Goal: Information Seeking & Learning: Learn about a topic

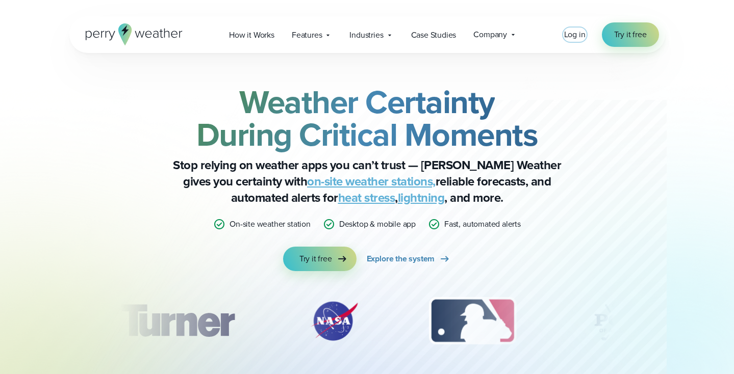
click at [571, 39] on span "Log in" at bounding box center [574, 35] width 21 height 12
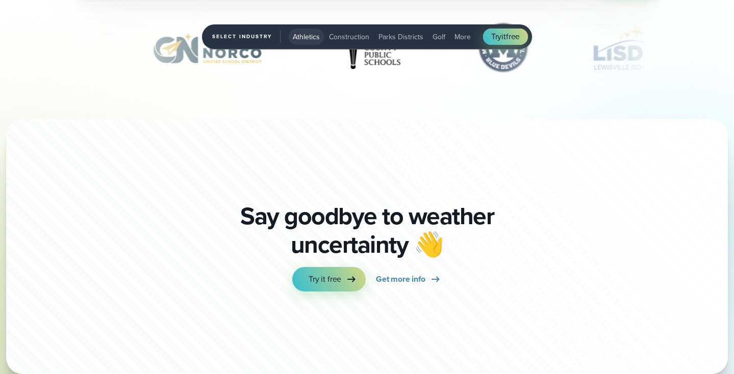
scroll to position [3475, 0]
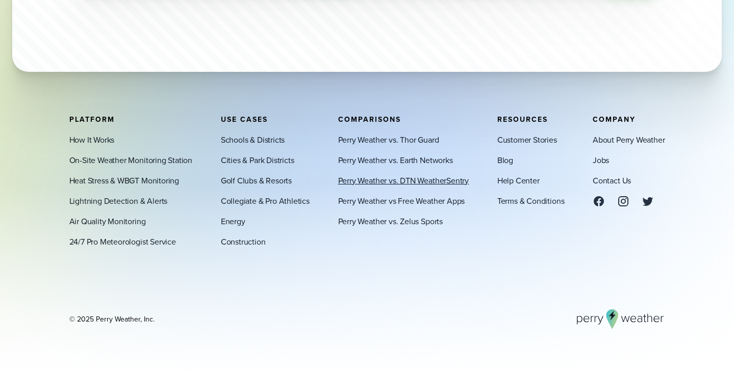
click at [417, 180] on link "Perry Weather vs. DTN WeatherSentry" at bounding box center [403, 180] width 131 height 12
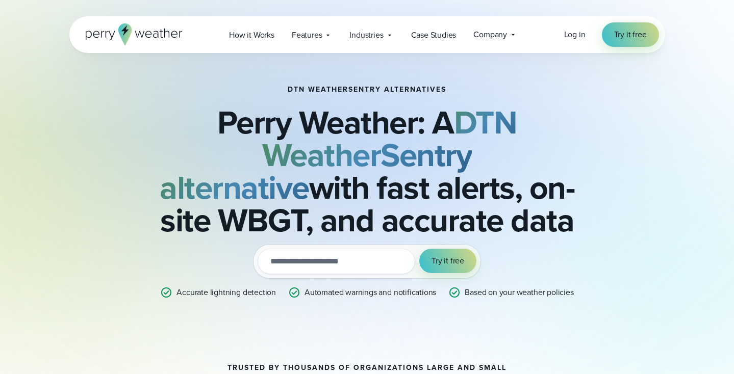
click at [633, 147] on div "DTN WeatherSentry Alternatives Perry Weather: A DTN WeatherSentry alternative w…" at bounding box center [367, 192] width 596 height 279
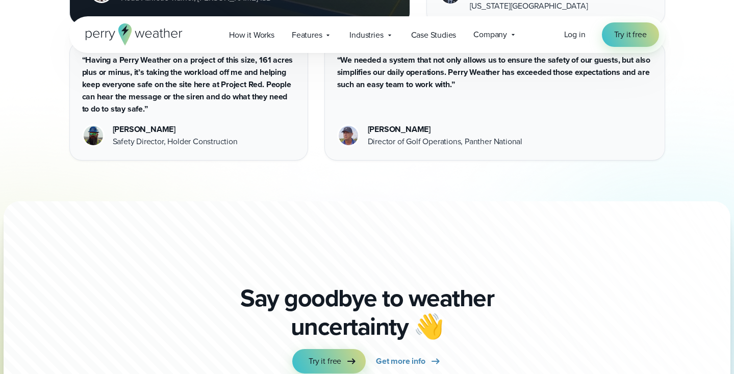
scroll to position [4029, 0]
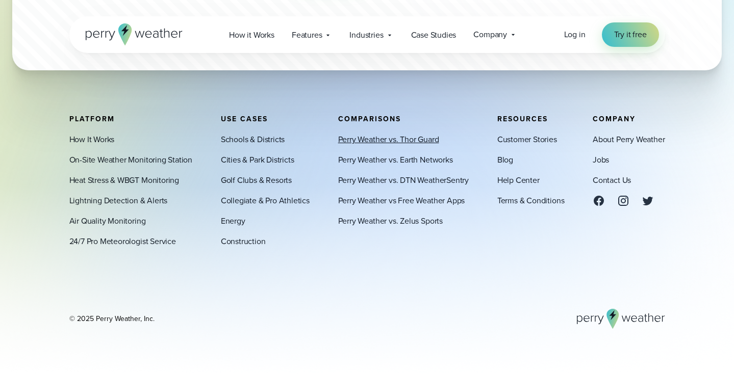
click at [413, 139] on link "Perry Weather vs. Thor Guard" at bounding box center [388, 140] width 101 height 12
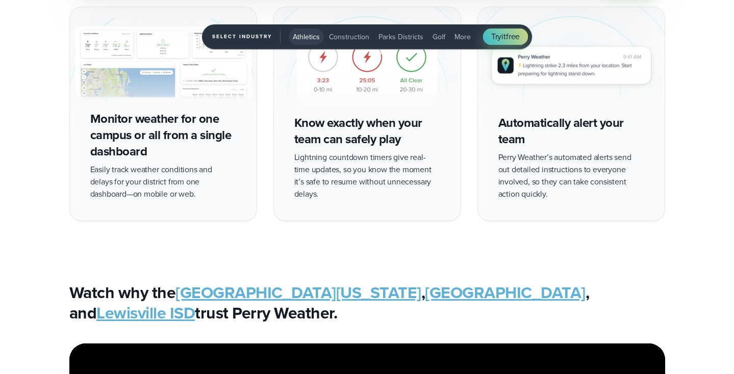
scroll to position [1971, 0]
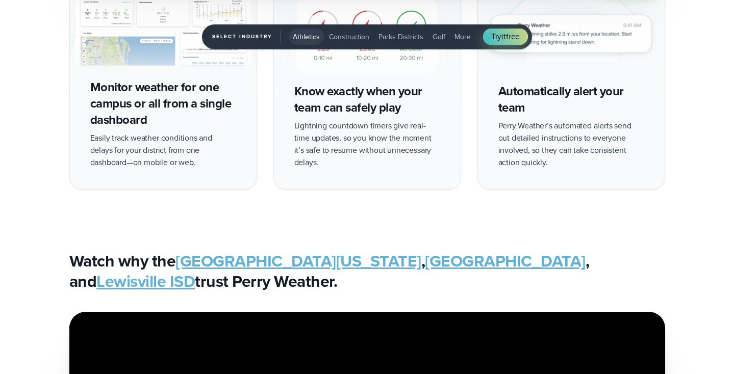
click at [440, 37] on span "Golf" at bounding box center [439, 37] width 13 height 11
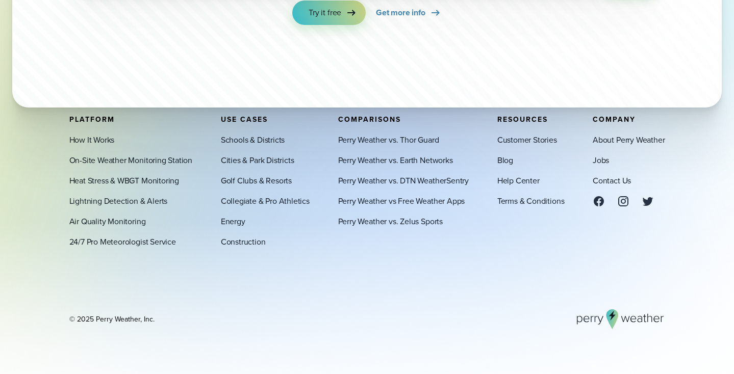
scroll to position [3495, 0]
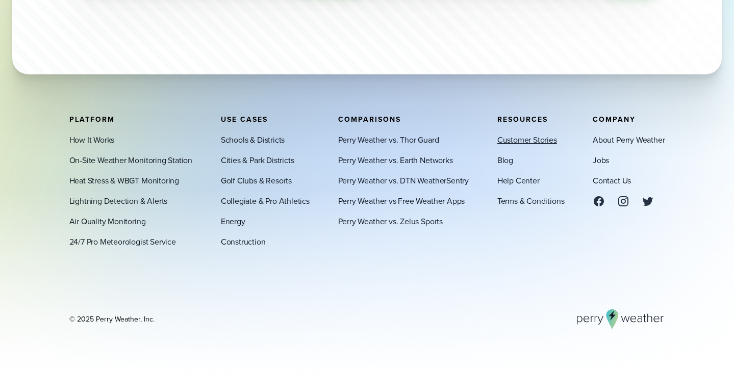
click at [532, 137] on link "Customer Stories" at bounding box center [527, 140] width 60 height 12
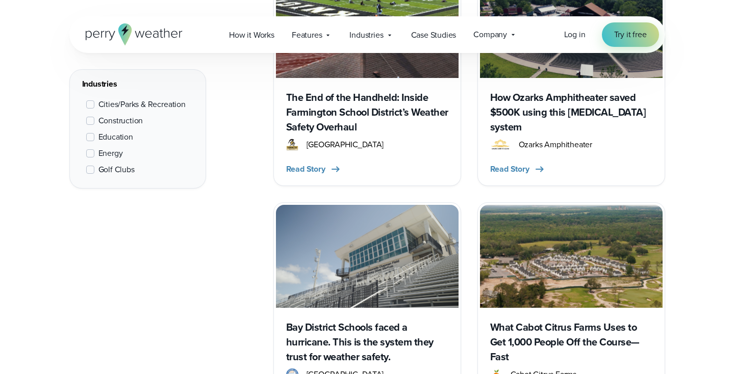
scroll to position [483, 0]
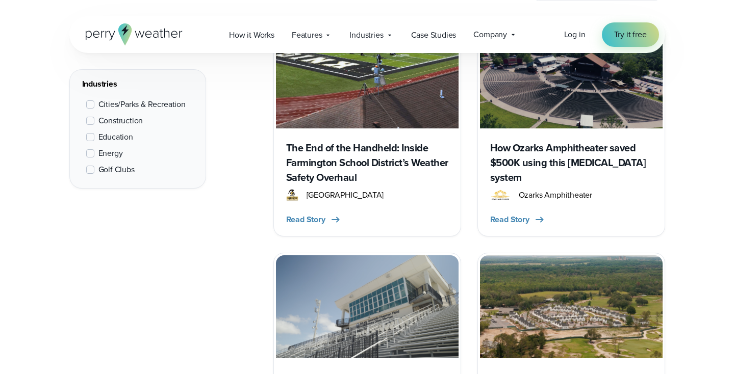
click at [94, 170] on label "Golf Clubs" at bounding box center [110, 170] width 48 height 12
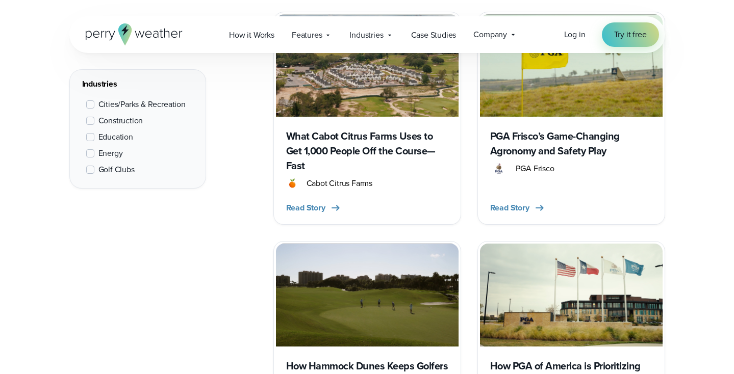
scroll to position [619, 0]
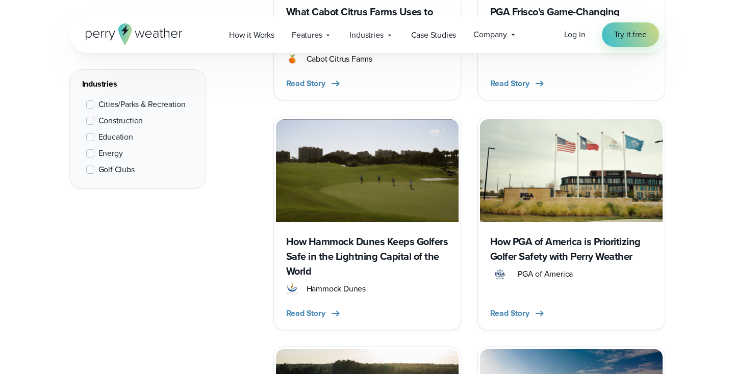
click at [543, 244] on h3 "How PGA of America is Prioritizing Golfer Safety with Perry Weather" at bounding box center [571, 250] width 162 height 30
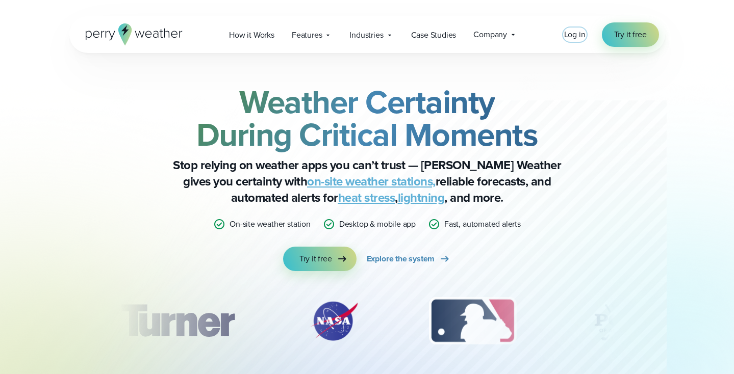
click at [565, 38] on span "Log in" at bounding box center [574, 35] width 21 height 12
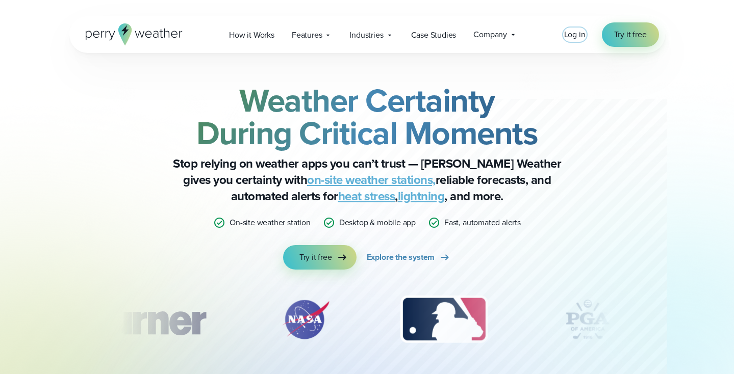
scroll to position [2, 0]
